Goal: Transaction & Acquisition: Purchase product/service

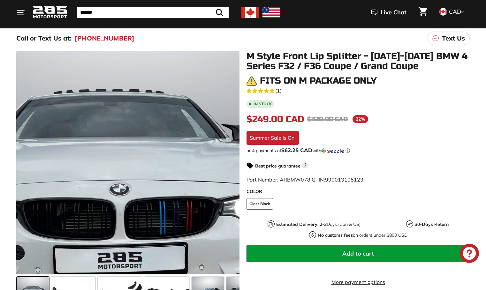
scroll to position [89, 0]
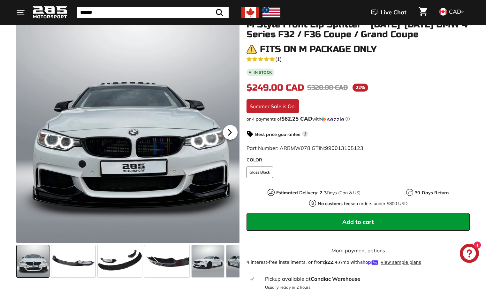
click at [233, 134] on icon at bounding box center [229, 132] width 15 height 15
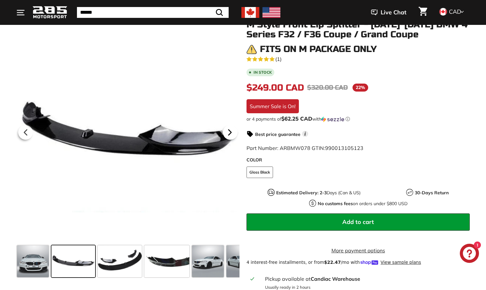
click at [233, 134] on icon at bounding box center [229, 132] width 15 height 15
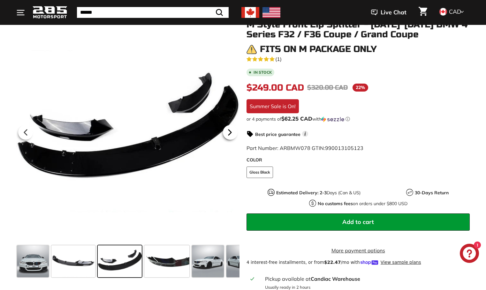
click at [233, 134] on icon at bounding box center [229, 132] width 15 height 15
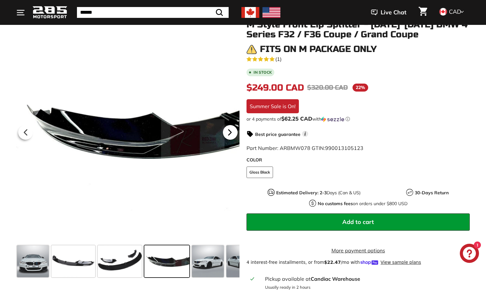
click at [233, 134] on icon at bounding box center [229, 132] width 15 height 15
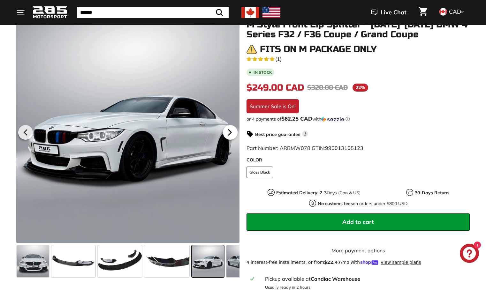
click at [233, 134] on icon at bounding box center [229, 132] width 15 height 15
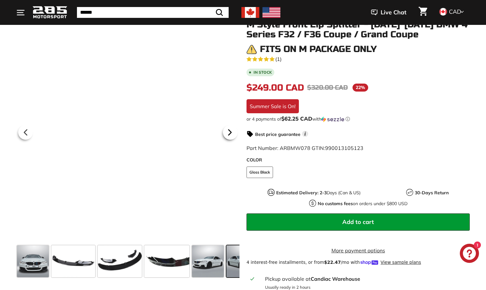
scroll to position [0, 55]
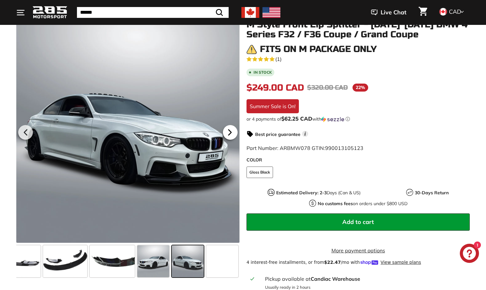
click at [233, 134] on icon at bounding box center [229, 132] width 15 height 15
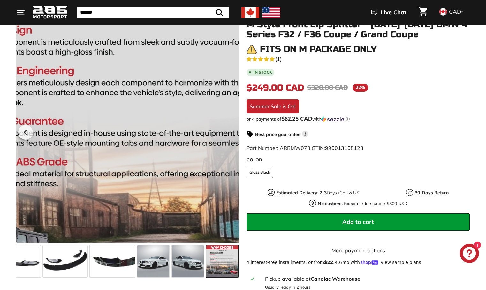
click at [233, 134] on div at bounding box center [127, 131] width 223 height 223
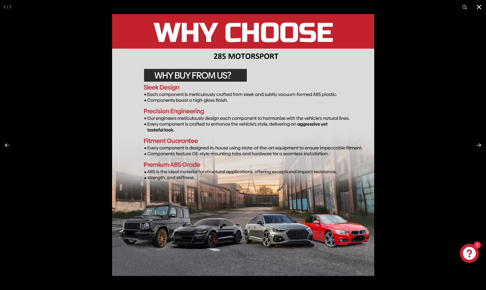
click at [477, 11] on button at bounding box center [479, 7] width 14 height 14
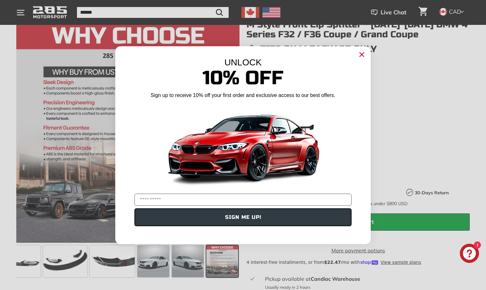
click at [364, 54] on circle "Close dialog" at bounding box center [362, 54] width 10 height 10
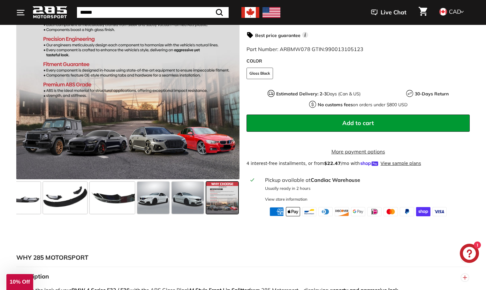
scroll to position [188, 0]
click at [159, 199] on span at bounding box center [153, 198] width 32 height 32
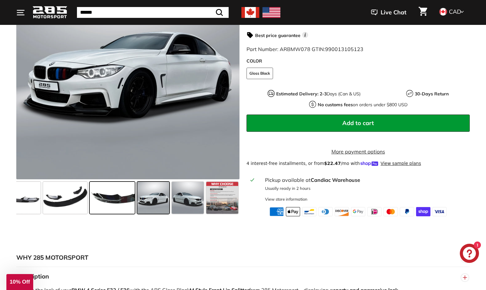
click at [132, 194] on span at bounding box center [112, 198] width 45 height 32
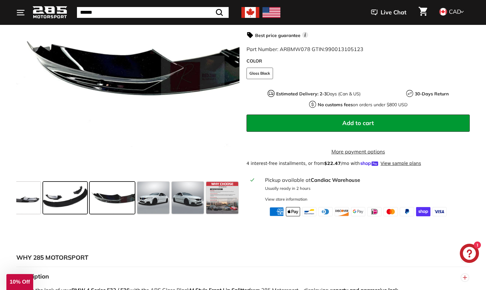
click at [68, 205] on span at bounding box center [65, 198] width 44 height 32
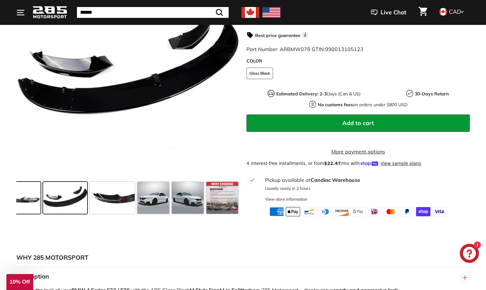
click at [29, 203] on span at bounding box center [19, 198] width 44 height 32
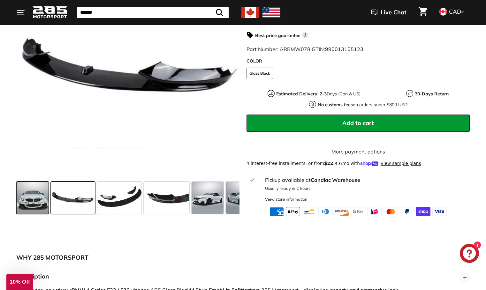
scroll to position [0, 0]
click at [29, 206] on span at bounding box center [33, 198] width 32 height 32
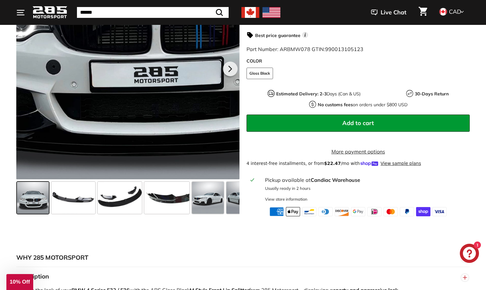
drag, startPoint x: 56, startPoint y: 136, endPoint x: 169, endPoint y: 156, distance: 114.7
click at [169, 156] on div at bounding box center [127, 67] width 223 height 223
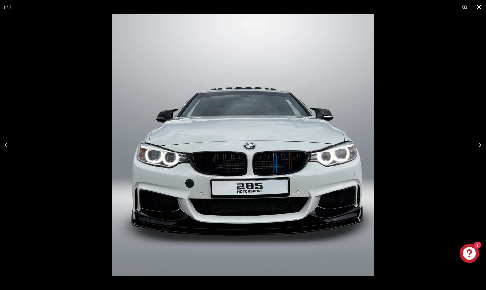
click at [480, 6] on button at bounding box center [479, 7] width 14 height 14
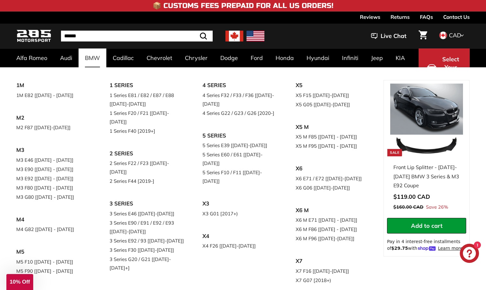
click at [94, 62] on link "BMW" at bounding box center [93, 58] width 28 height 19
